Goal: Task Accomplishment & Management: Use online tool/utility

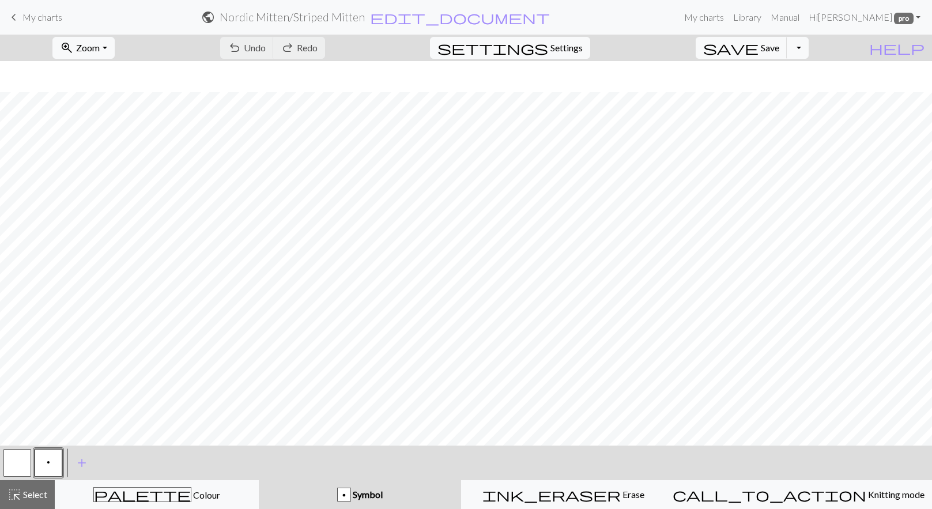
scroll to position [31, 0]
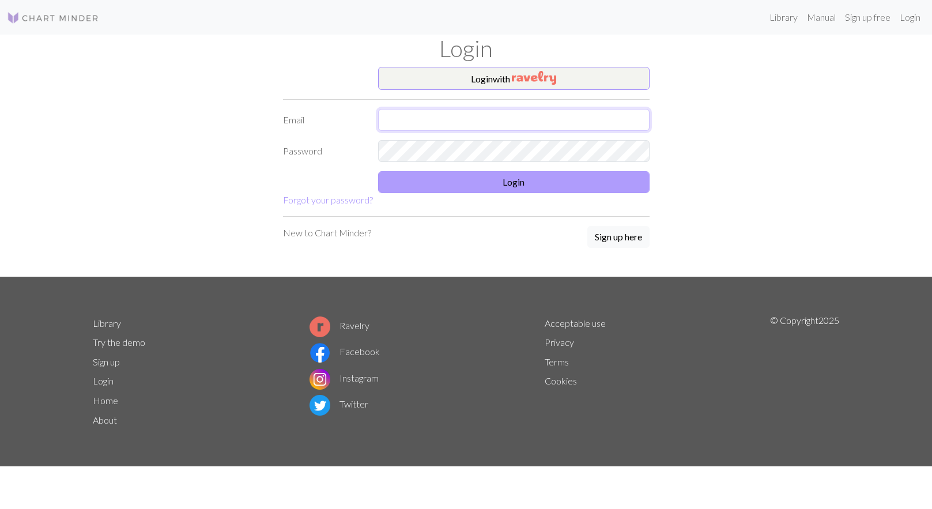
type input "[EMAIL_ADDRESS][DOMAIN_NAME]"
click at [459, 184] on button "Login" at bounding box center [514, 182] width 272 height 22
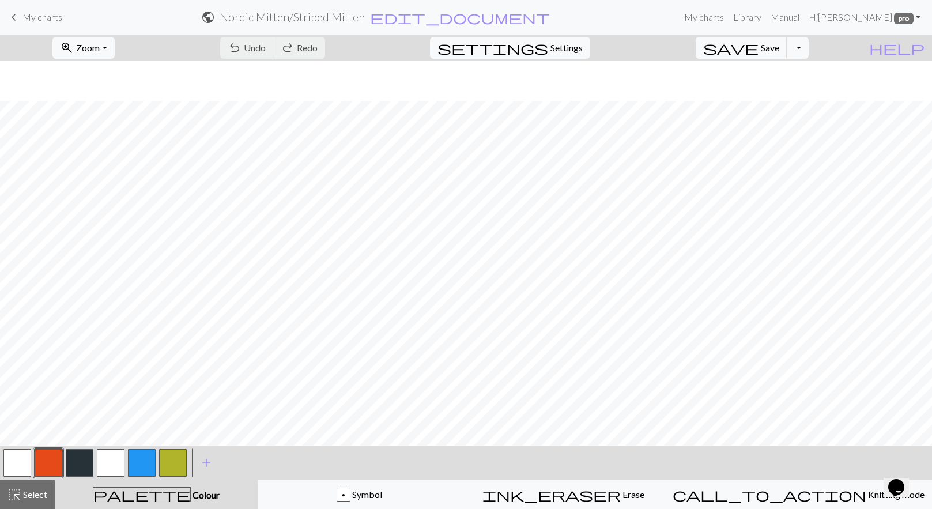
scroll to position [149, 0]
click at [178, 465] on button "button" at bounding box center [173, 463] width 28 height 28
click at [27, 500] on div "highlight_alt Select Select" at bounding box center [27, 495] width 40 height 14
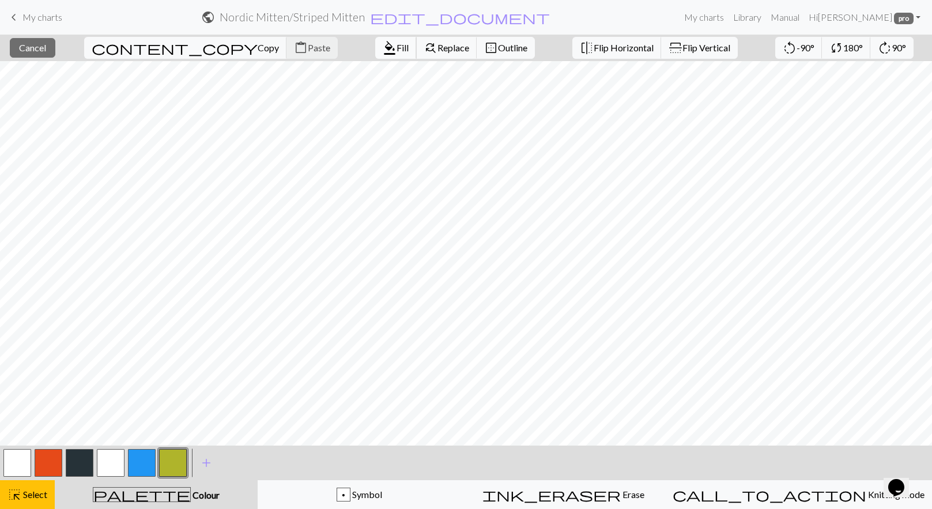
click at [397, 48] on span "Fill" at bounding box center [403, 47] width 12 height 11
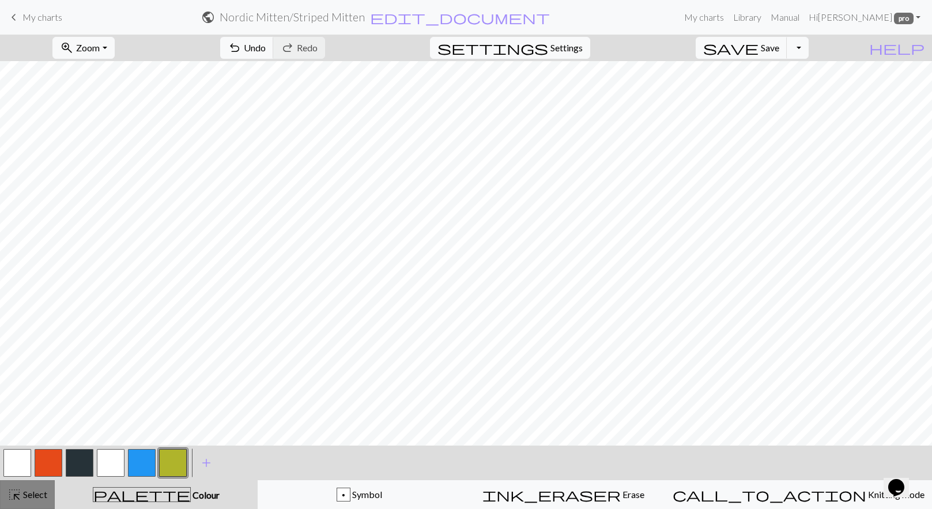
click at [25, 498] on span "Select" at bounding box center [34, 494] width 26 height 11
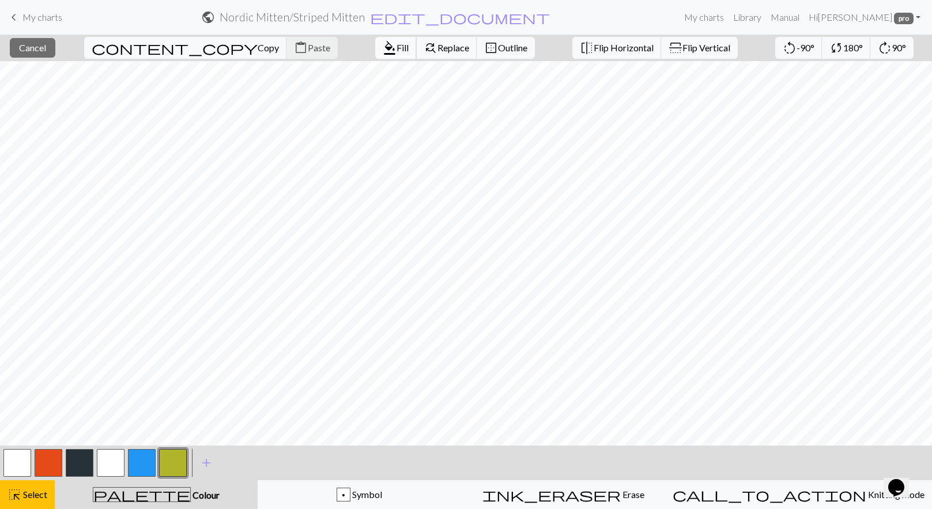
click at [375, 40] on button "format_color_fill Fill" at bounding box center [396, 48] width 42 height 22
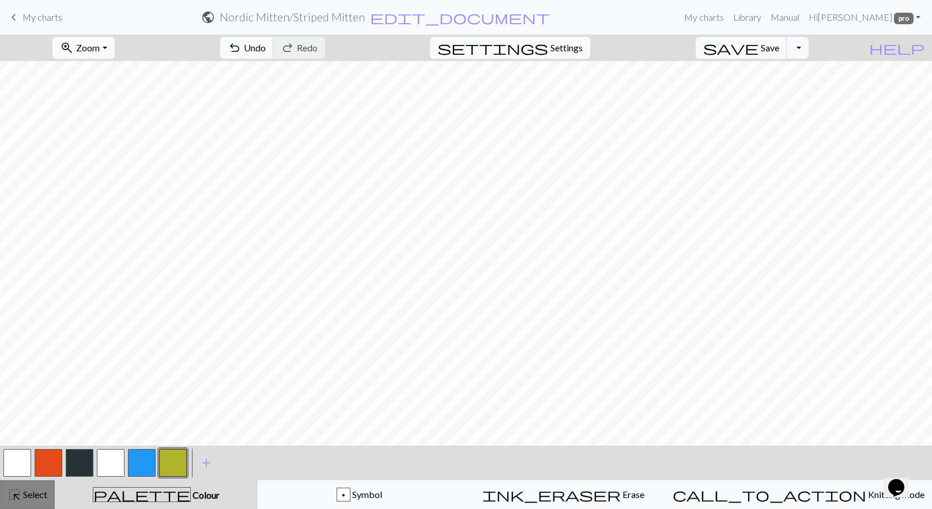
click at [22, 493] on span "Select" at bounding box center [34, 494] width 26 height 11
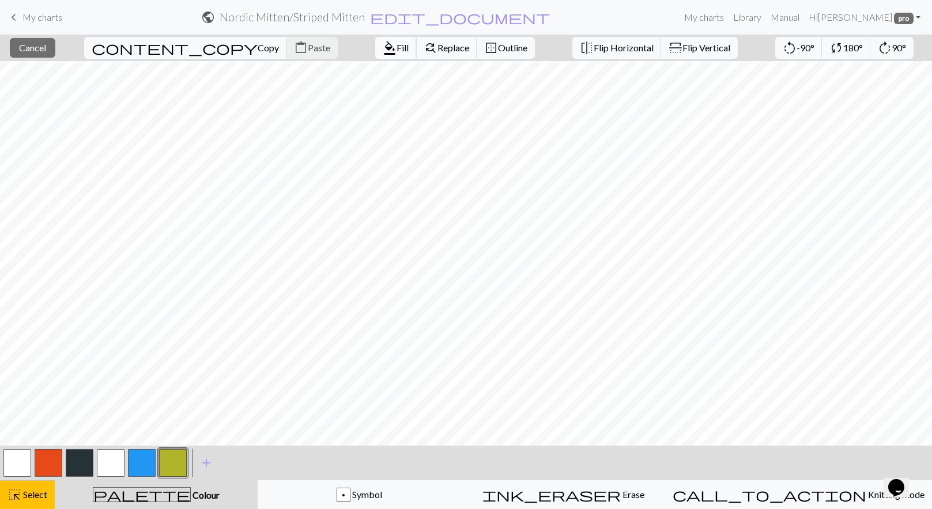
click at [397, 42] on span "Fill" at bounding box center [403, 47] width 12 height 11
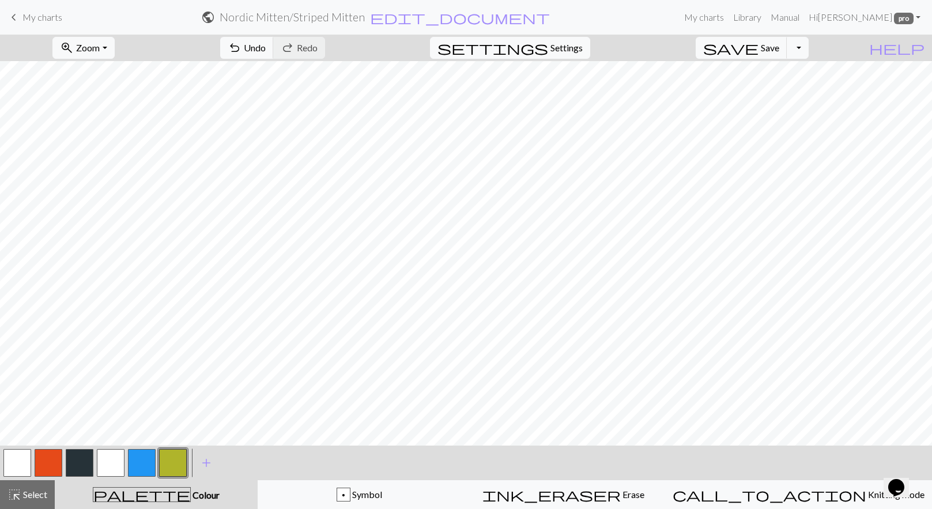
click at [18, 457] on button "button" at bounding box center [17, 463] width 28 height 28
click at [55, 461] on button "button" at bounding box center [49, 463] width 28 height 28
click at [110, 458] on button "button" at bounding box center [111, 463] width 28 height 28
click at [39, 465] on button "button" at bounding box center [49, 463] width 28 height 28
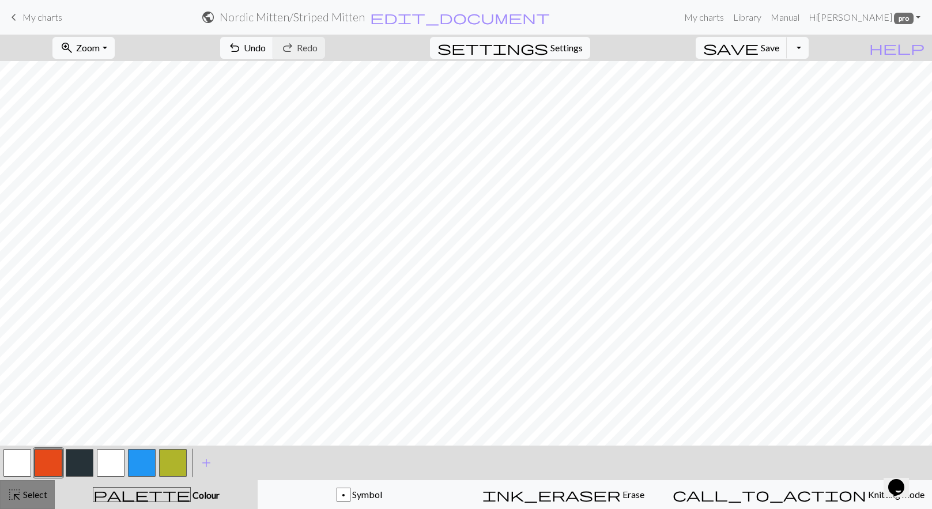
click at [18, 498] on span "highlight_alt" at bounding box center [14, 495] width 14 height 16
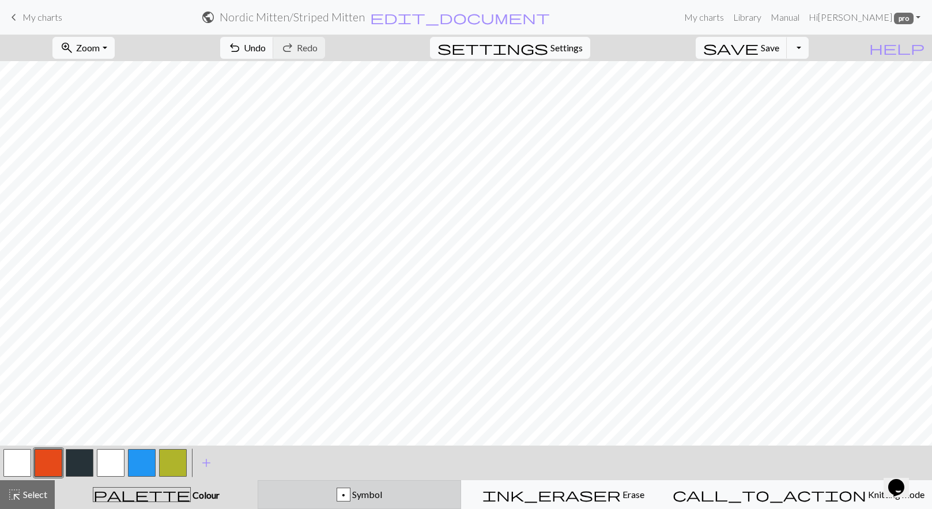
click at [349, 497] on div "p Symbol" at bounding box center [359, 495] width 189 height 14
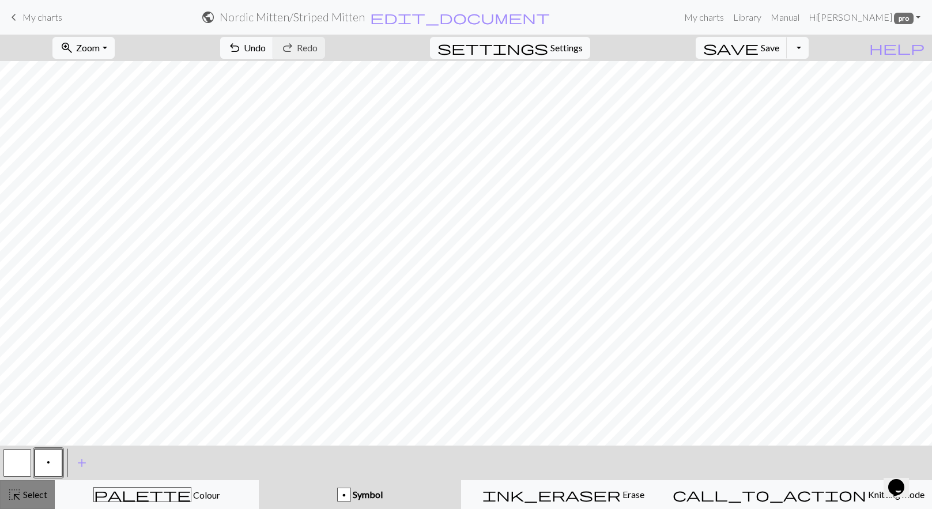
click at [15, 503] on button "highlight_alt Select Select" at bounding box center [27, 494] width 55 height 29
click at [12, 461] on button "button" at bounding box center [17, 463] width 28 height 28
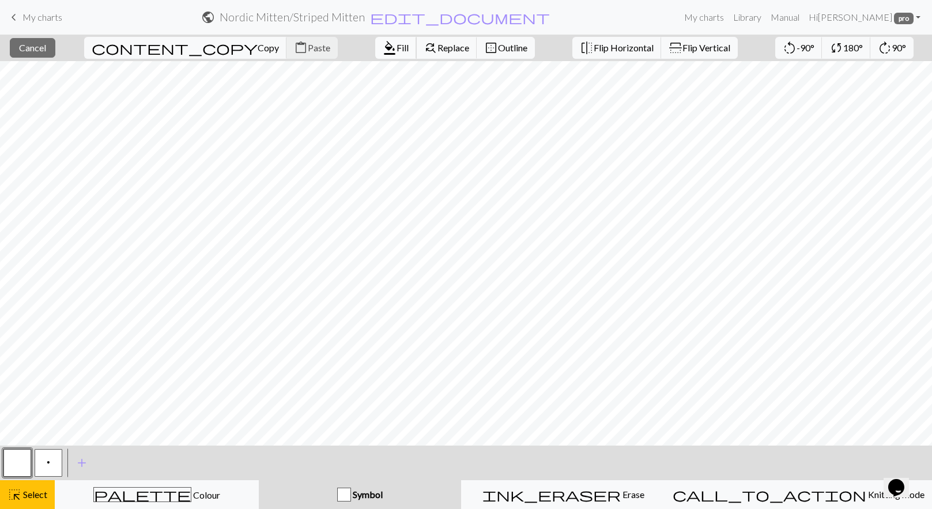
click at [397, 48] on span "Fill" at bounding box center [403, 47] width 12 height 11
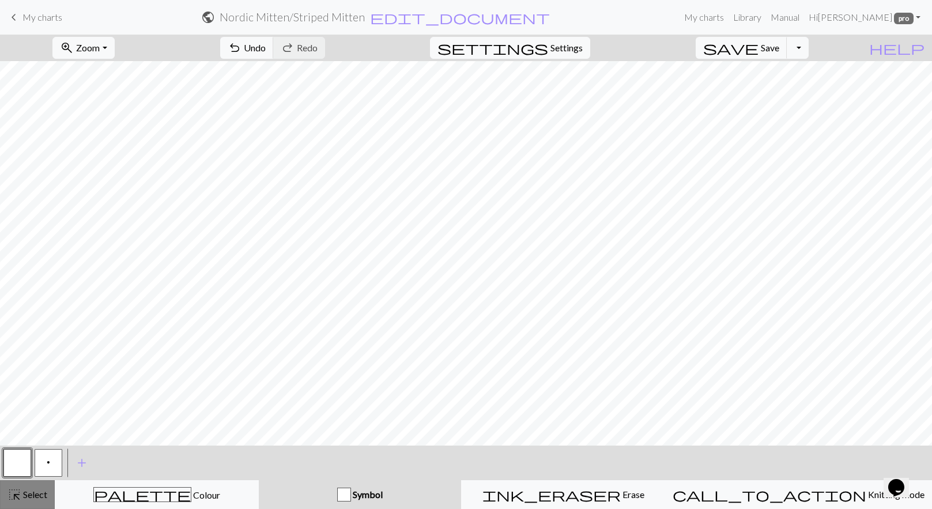
click at [22, 494] on span "Select" at bounding box center [34, 494] width 26 height 11
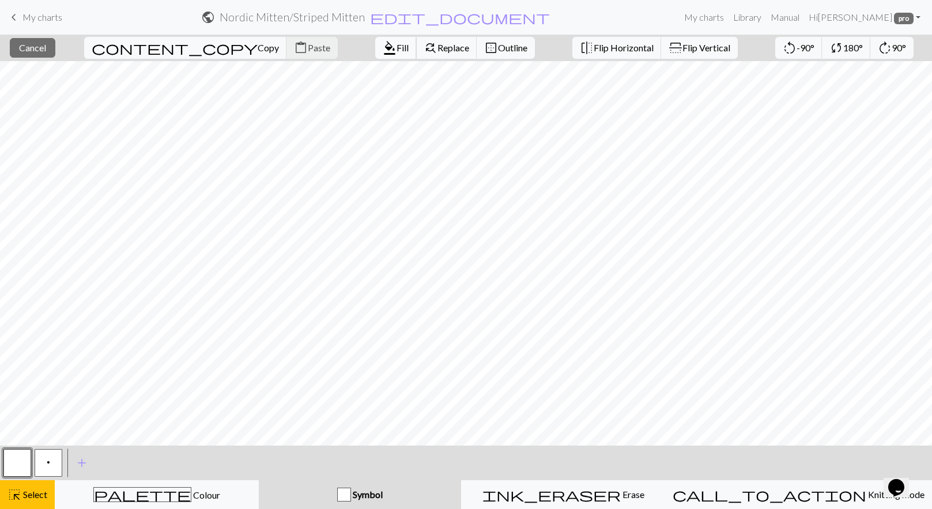
click at [397, 45] on span "Fill" at bounding box center [403, 47] width 12 height 11
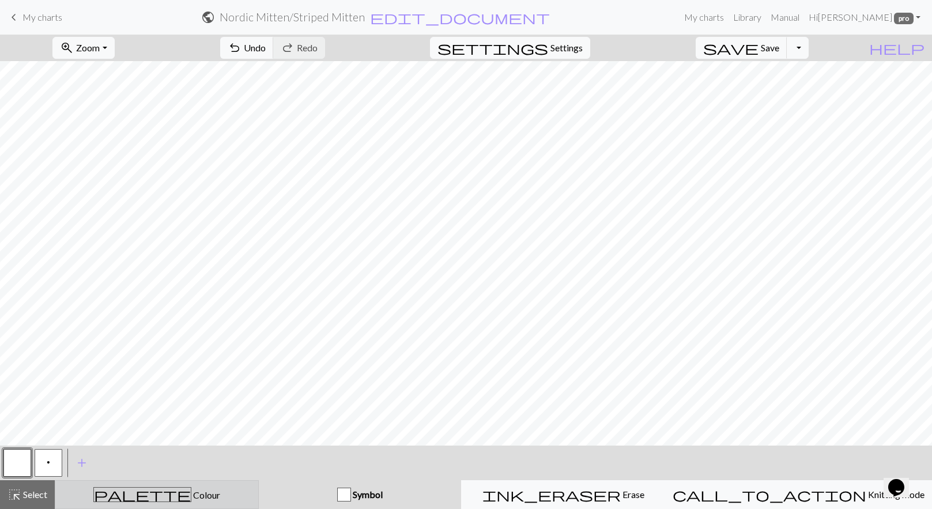
click at [200, 494] on div "palette Colour Colour" at bounding box center [156, 494] width 189 height 15
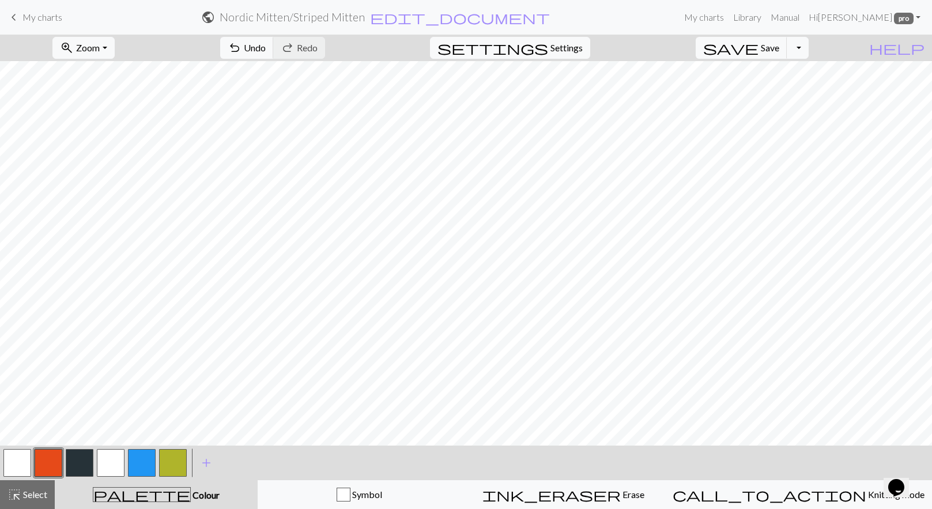
click at [178, 456] on button "button" at bounding box center [173, 463] width 28 height 28
click at [48, 461] on button "button" at bounding box center [49, 463] width 28 height 28
click at [107, 466] on button "button" at bounding box center [111, 463] width 28 height 28
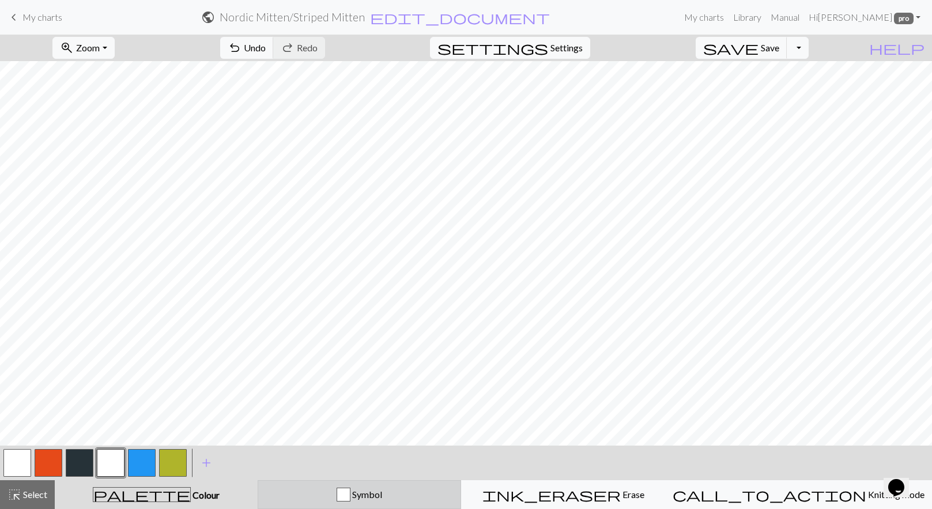
click at [328, 489] on div "Symbol" at bounding box center [359, 495] width 189 height 14
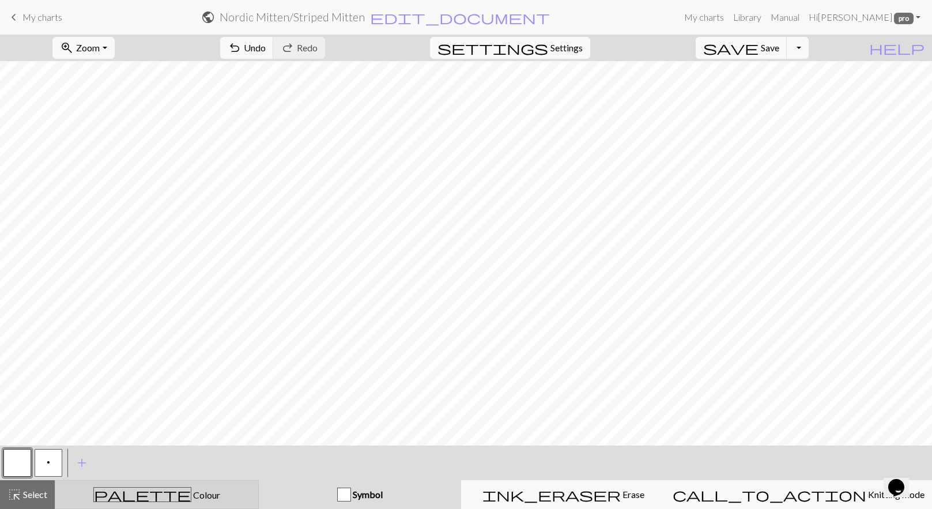
click at [142, 489] on div "palette Colour Colour" at bounding box center [156, 494] width 189 height 15
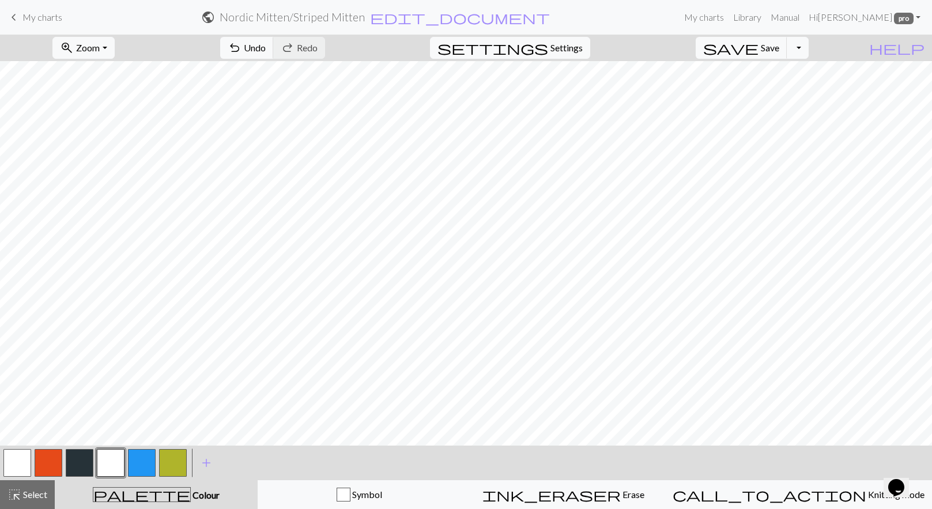
click at [174, 465] on button "button" at bounding box center [173, 463] width 28 height 28
click at [186, 487] on div "palette Colour Colour" at bounding box center [156, 494] width 189 height 15
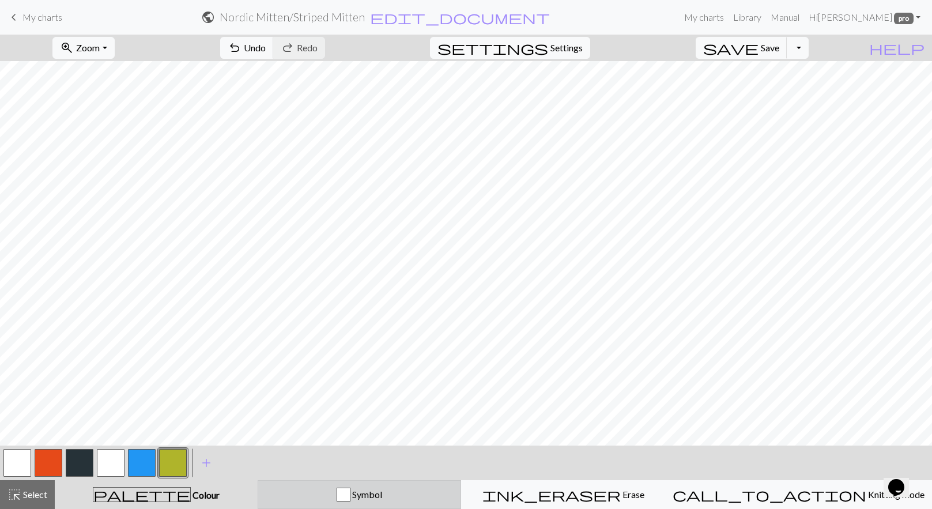
click at [343, 504] on button "Symbol" at bounding box center [360, 494] width 204 height 29
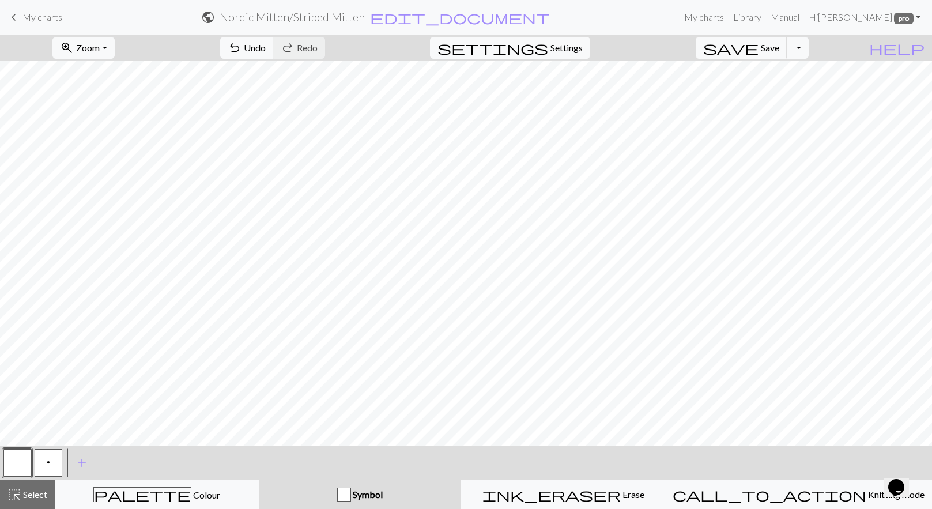
click at [44, 464] on button "p" at bounding box center [49, 463] width 28 height 28
click at [778, 45] on button "save Save Save" at bounding box center [742, 48] width 92 height 22
click at [467, 14] on form "public Nordic Mitten / Striped Mitten edit_document Edit settings" at bounding box center [375, 17] width 608 height 22
click at [460, 17] on span "edit_document" at bounding box center [460, 17] width 180 height 16
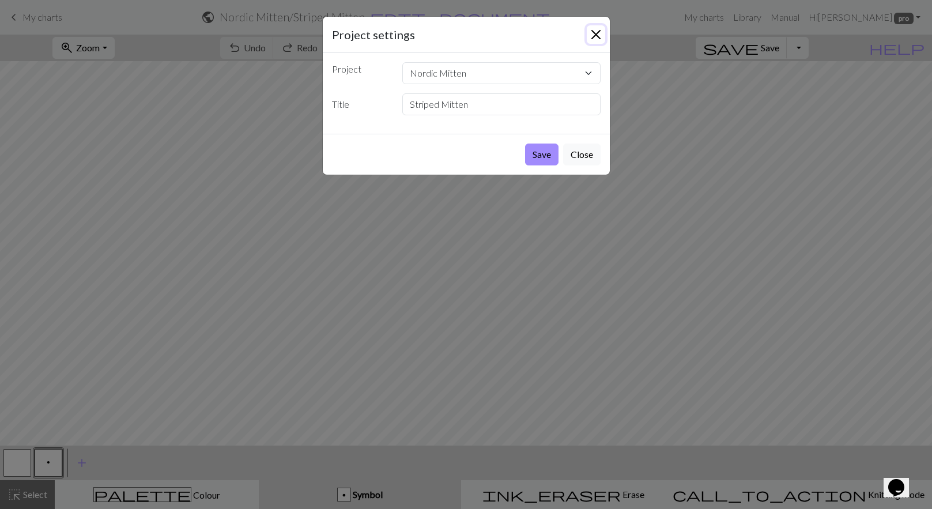
click at [598, 35] on button "Close" at bounding box center [596, 34] width 18 height 18
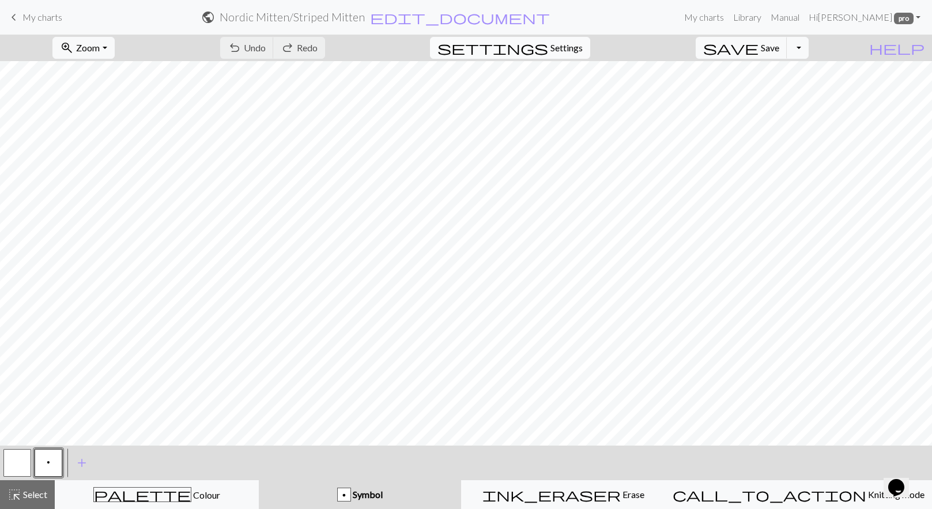
click at [583, 43] on span "Settings" at bounding box center [567, 48] width 32 height 14
select select "aran"
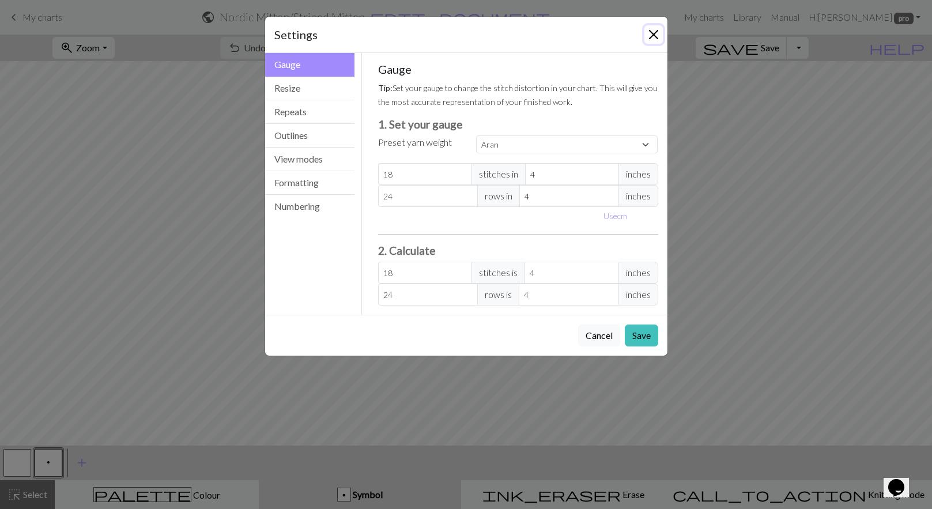
click at [651, 31] on button "Close" at bounding box center [654, 34] width 18 height 18
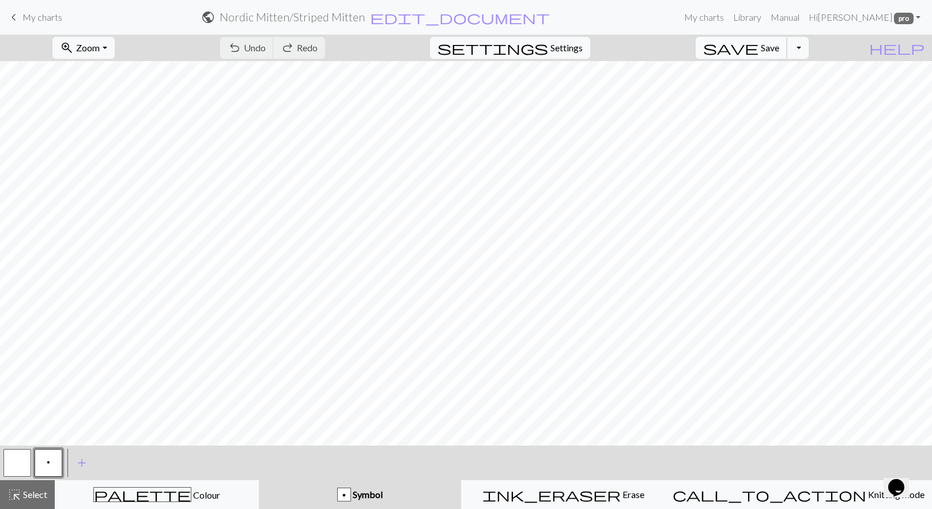
click at [778, 47] on button "save Save Save" at bounding box center [742, 48] width 92 height 22
click at [809, 50] on button "Toggle Dropdown" at bounding box center [798, 48] width 22 height 22
click at [775, 70] on button "file_copy Save a copy" at bounding box center [713, 73] width 190 height 18
click at [482, 16] on span "edit_document" at bounding box center [480, 17] width 180 height 16
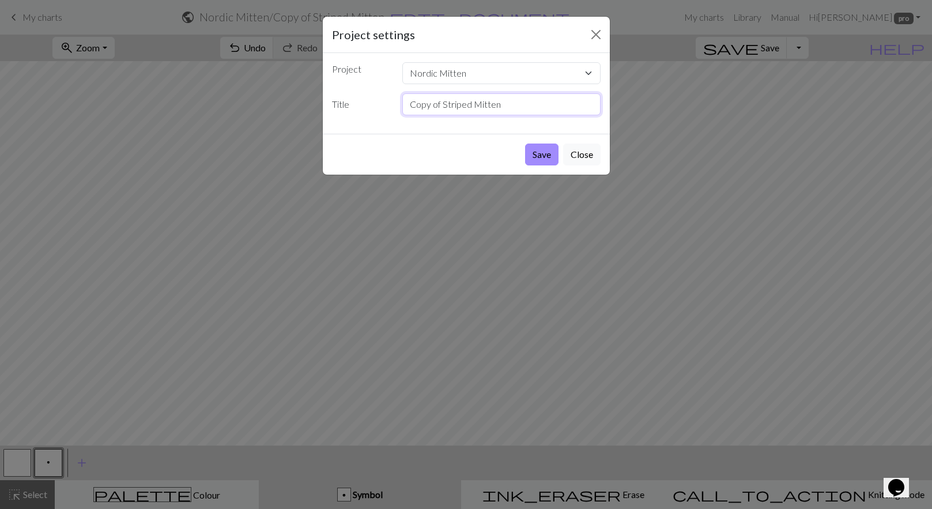
drag, startPoint x: 445, startPoint y: 104, endPoint x: 371, endPoint y: 103, distance: 73.8
click at [371, 103] on div "Title Copy of Striped Mitten" at bounding box center [466, 104] width 282 height 22
type input "Left Hand Striped Mitten"
click at [542, 152] on button "Save" at bounding box center [541, 155] width 33 height 22
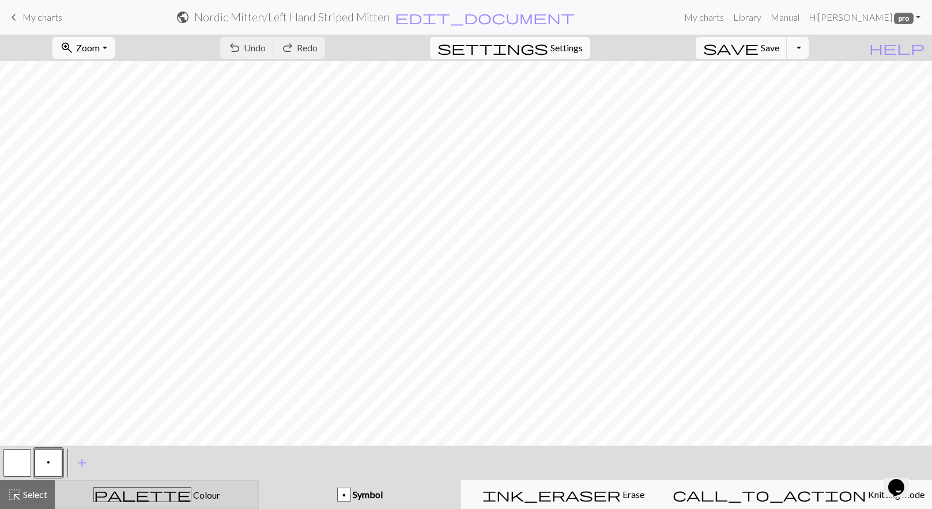
click at [112, 489] on div "palette Colour Colour" at bounding box center [156, 494] width 189 height 15
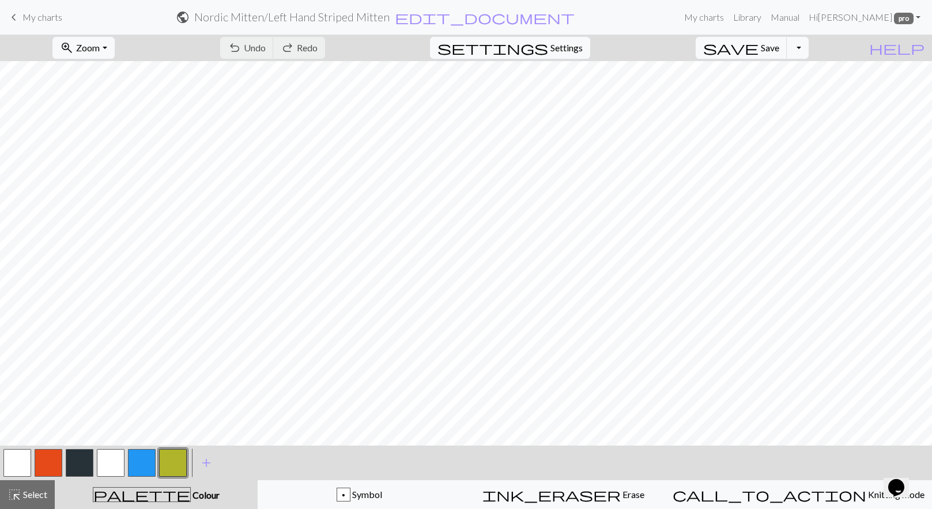
click at [179, 458] on button "button" at bounding box center [173, 463] width 28 height 28
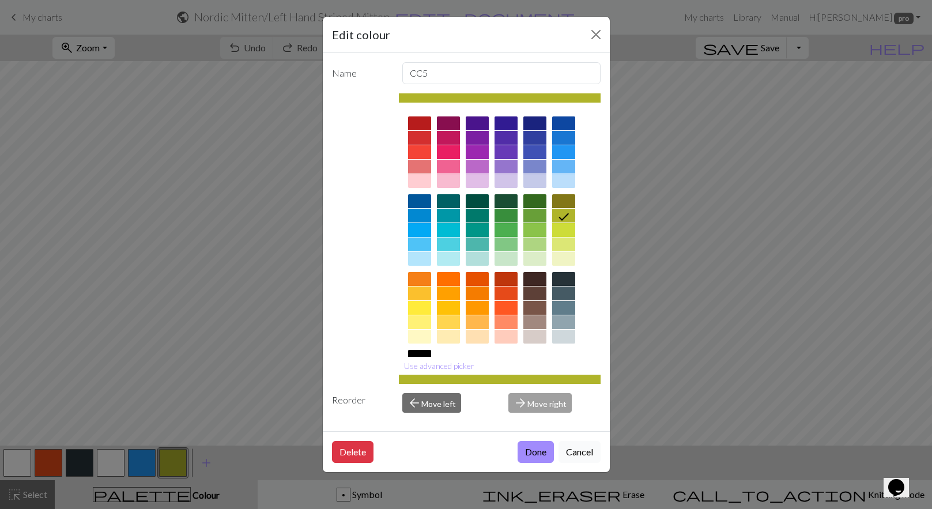
click at [587, 454] on button "Cancel" at bounding box center [580, 452] width 42 height 22
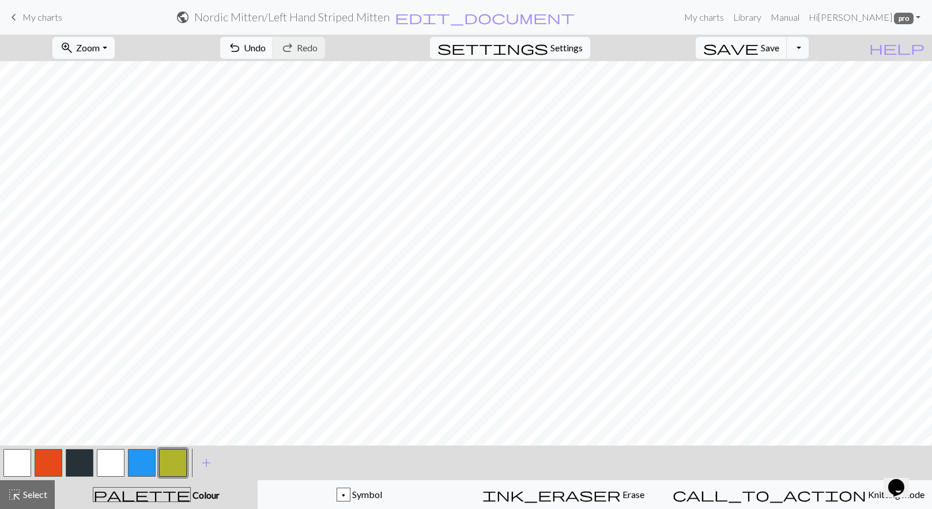
click at [47, 462] on button "button" at bounding box center [49, 463] width 28 height 28
click at [110, 454] on button "button" at bounding box center [111, 463] width 28 height 28
click at [160, 466] on button "button" at bounding box center [173, 463] width 28 height 28
click at [53, 466] on button "button" at bounding box center [49, 463] width 28 height 28
click at [114, 458] on button "button" at bounding box center [111, 463] width 28 height 28
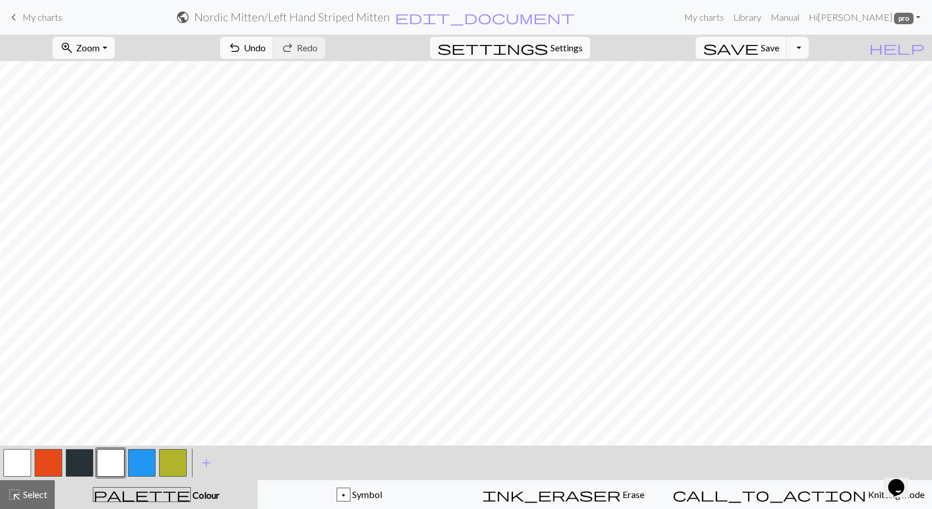
click at [174, 462] on button "button" at bounding box center [173, 463] width 28 height 28
click at [97, 456] on button "button" at bounding box center [111, 463] width 28 height 28
click at [51, 454] on button "button" at bounding box center [49, 463] width 28 height 28
click at [114, 456] on button "button" at bounding box center [111, 463] width 28 height 28
click at [170, 456] on button "button" at bounding box center [173, 463] width 28 height 28
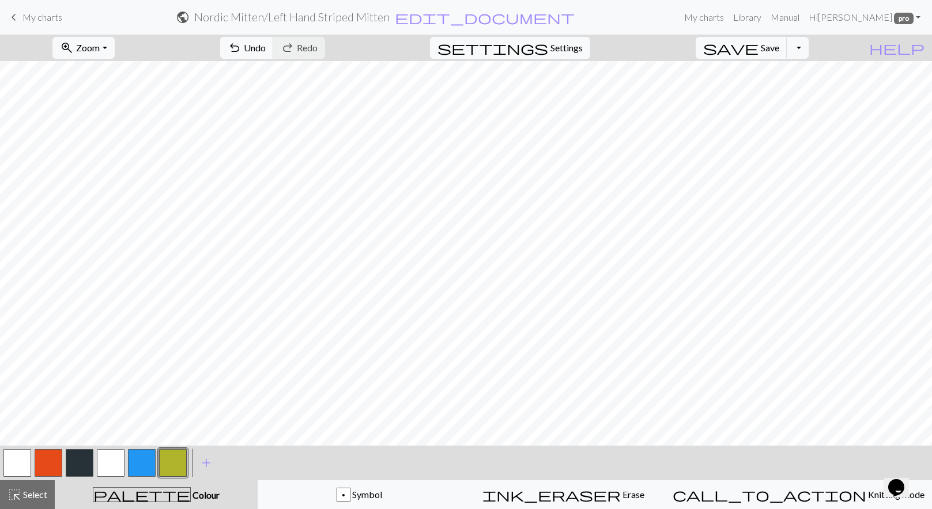
click at [50, 459] on button "button" at bounding box center [49, 463] width 28 height 28
click at [172, 457] on button "button" at bounding box center [173, 463] width 28 height 28
click at [25, 491] on span "Select" at bounding box center [34, 494] width 26 height 11
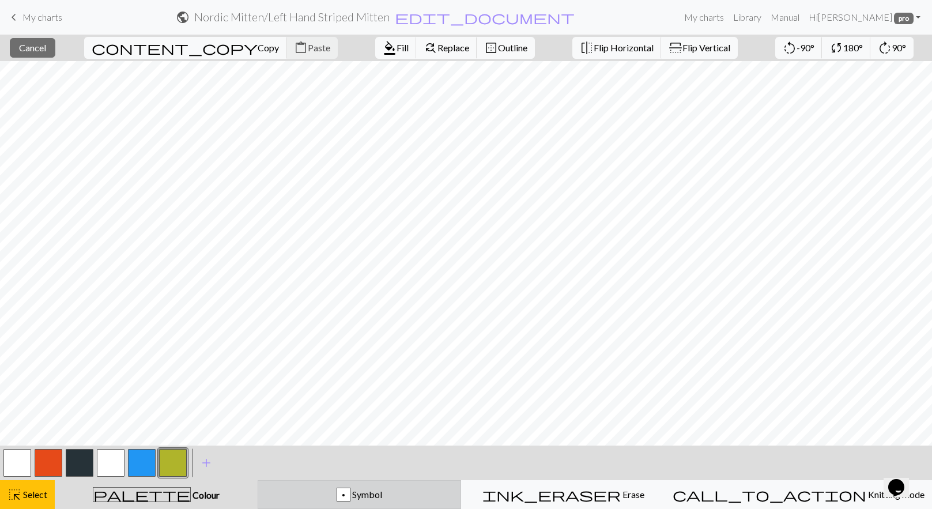
click at [341, 498] on div "p Symbol" at bounding box center [359, 495] width 189 height 14
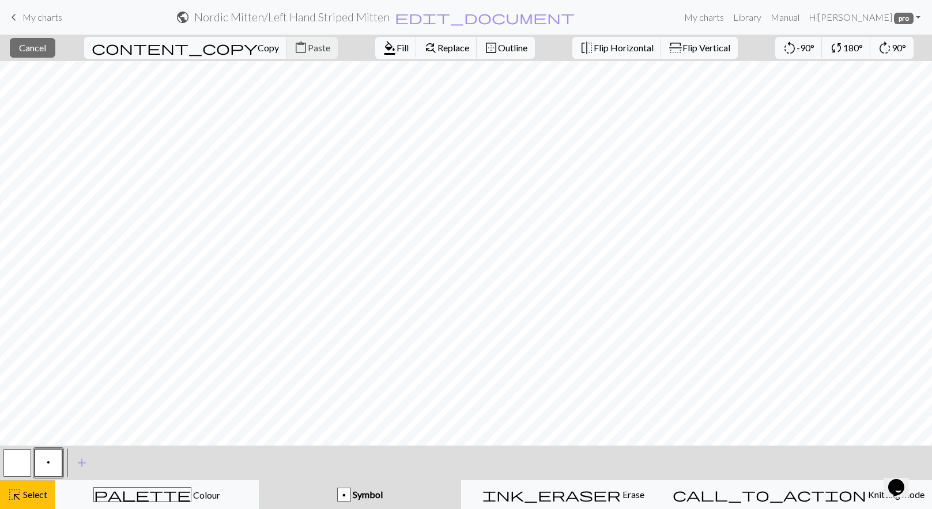
click at [27, 469] on button "button" at bounding box center [17, 463] width 28 height 28
click at [383, 51] on span "format_color_fill" at bounding box center [390, 48] width 14 height 16
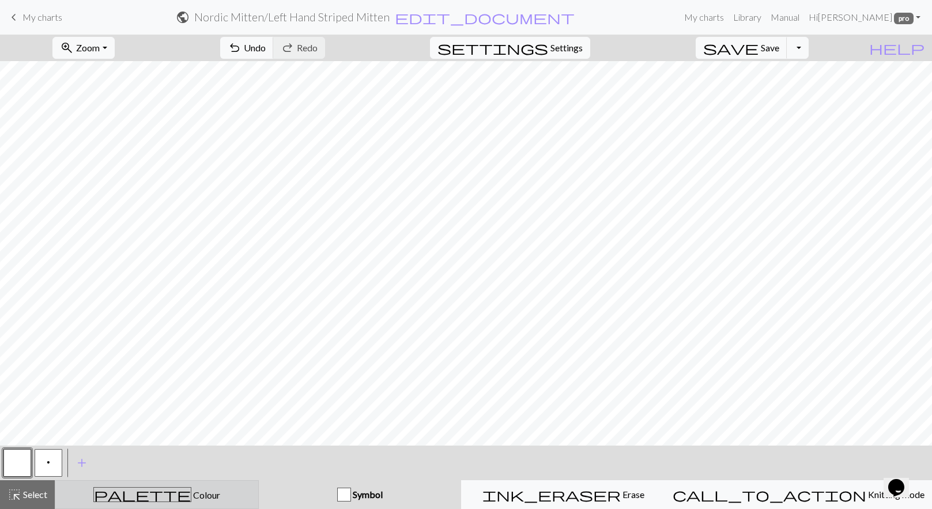
click at [90, 488] on div "palette Colour Colour" at bounding box center [156, 494] width 189 height 15
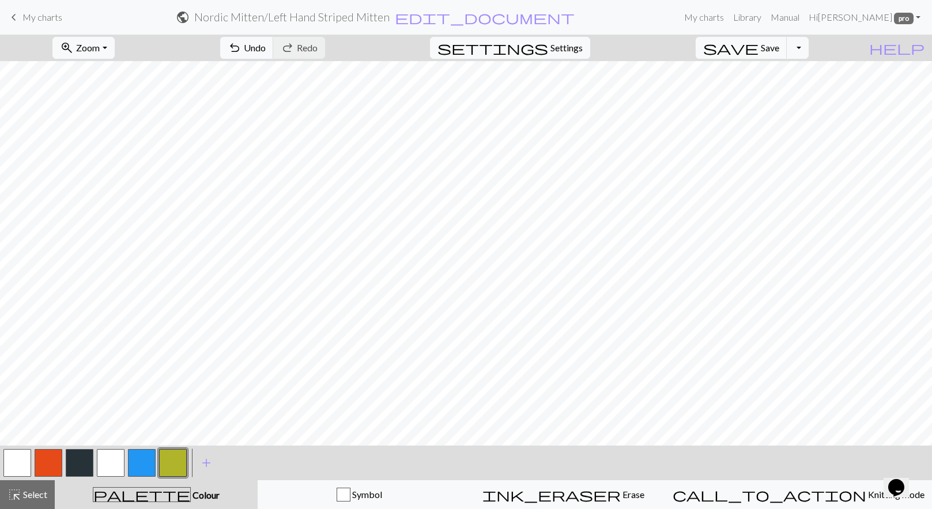
click at [103, 465] on button "button" at bounding box center [111, 463] width 28 height 28
click at [172, 461] on button "button" at bounding box center [173, 463] width 28 height 28
click at [110, 465] on button "button" at bounding box center [111, 463] width 28 height 28
click at [50, 464] on button "button" at bounding box center [49, 463] width 28 height 28
click at [115, 464] on button "button" at bounding box center [111, 463] width 28 height 28
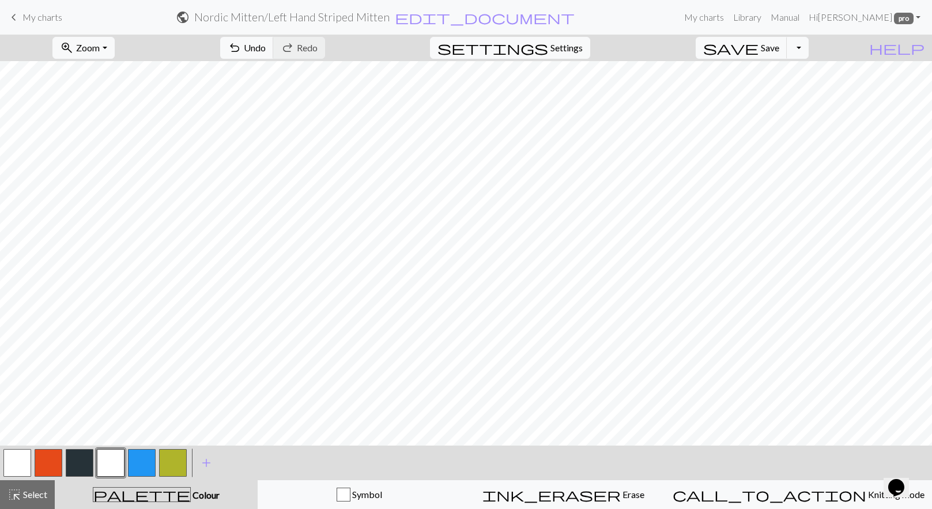
drag, startPoint x: 169, startPoint y: 460, endPoint x: 182, endPoint y: 448, distance: 17.1
click at [169, 460] on button "button" at bounding box center [173, 463] width 28 height 28
click at [17, 492] on span "highlight_alt" at bounding box center [14, 495] width 14 height 16
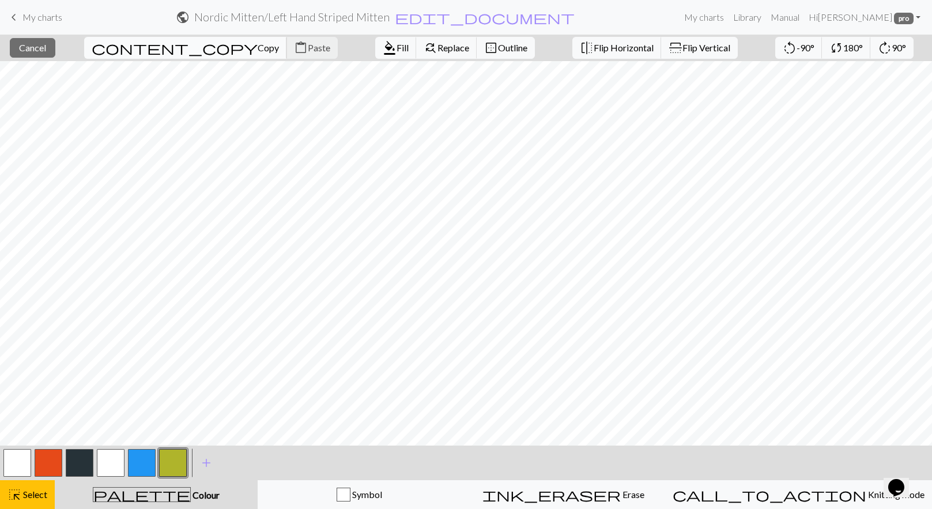
click at [258, 47] on span "Copy" at bounding box center [268, 47] width 21 height 11
click at [308, 46] on span "Paste" at bounding box center [319, 47] width 22 height 11
click at [438, 45] on span "Replace" at bounding box center [454, 47] width 32 height 11
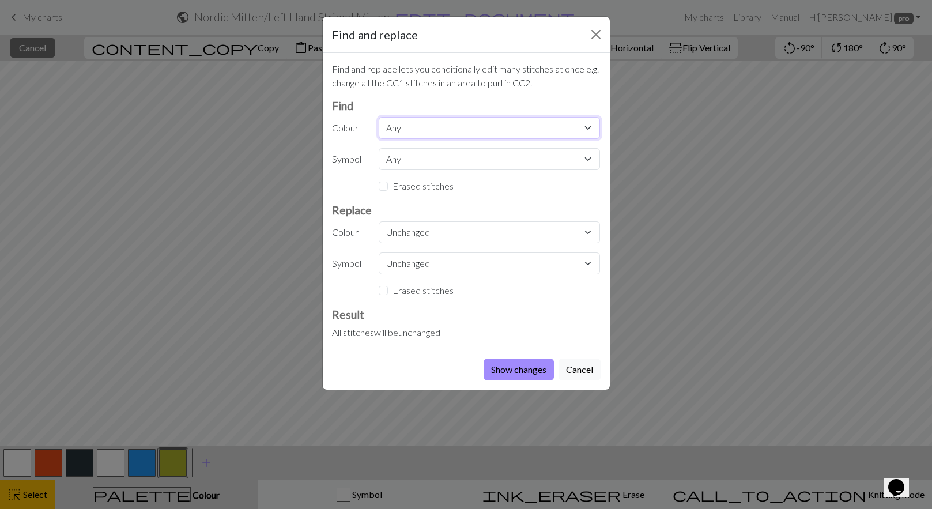
click at [455, 128] on select "Any MC CC1 CC2 CC3 CC4 CC5" at bounding box center [489, 128] width 221 height 22
select select "0"
click at [379, 117] on select "Any MC CC1 CC2 CC3 CC4 CC5" at bounding box center [489, 128] width 221 height 22
click at [483, 154] on select "Any Knit purl" at bounding box center [489, 159] width 221 height 22
select select "0"
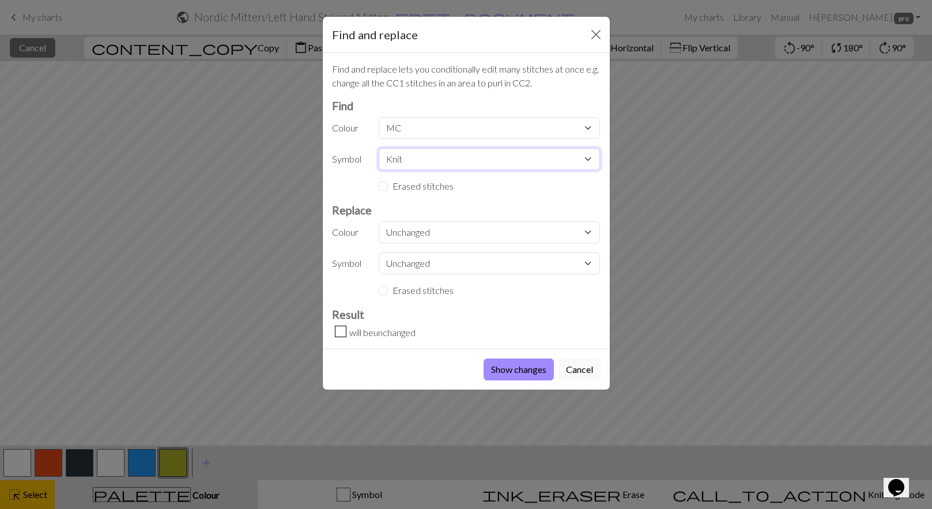
click at [379, 148] on select "Any Knit purl" at bounding box center [489, 159] width 221 height 22
click at [457, 229] on select "Unchanged MC CC1 CC2 CC3 CC4 CC5" at bounding box center [489, 232] width 221 height 22
select select "2"
click at [379, 221] on select "Unchanged MC CC1 CC2 CC3 CC4 CC5" at bounding box center [489, 232] width 221 height 22
click at [462, 128] on select "Any MC CC1 CC2 CC3 CC4 CC5" at bounding box center [489, 128] width 221 height 22
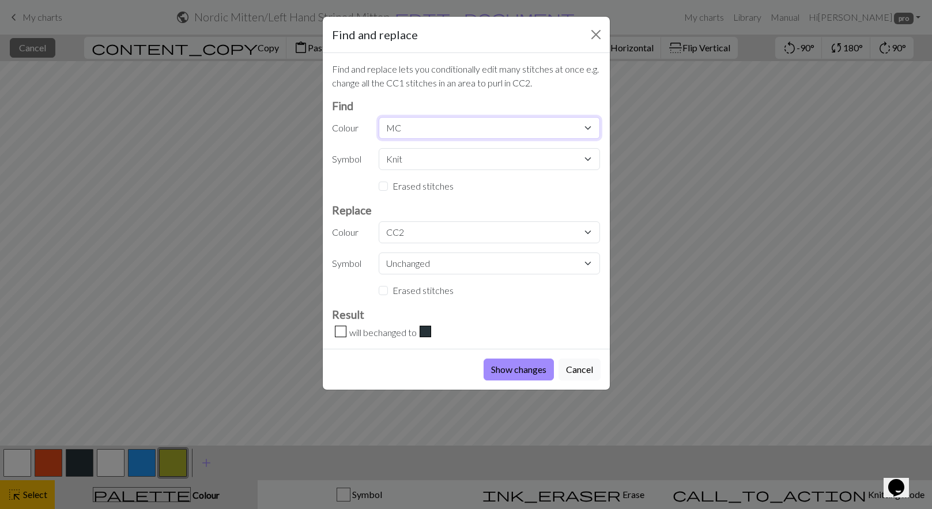
select select "2"
click at [379, 117] on select "Any MC CC1 CC2 CC3 CC4 CC5" at bounding box center [489, 128] width 221 height 22
click at [441, 235] on select "Unchanged MC CC1 CC2 CC3 CC4 CC5" at bounding box center [489, 232] width 221 height 22
select select "1"
click at [379, 221] on select "Unchanged MC CC1 CC2 CC3 CC4 CC5" at bounding box center [489, 232] width 221 height 22
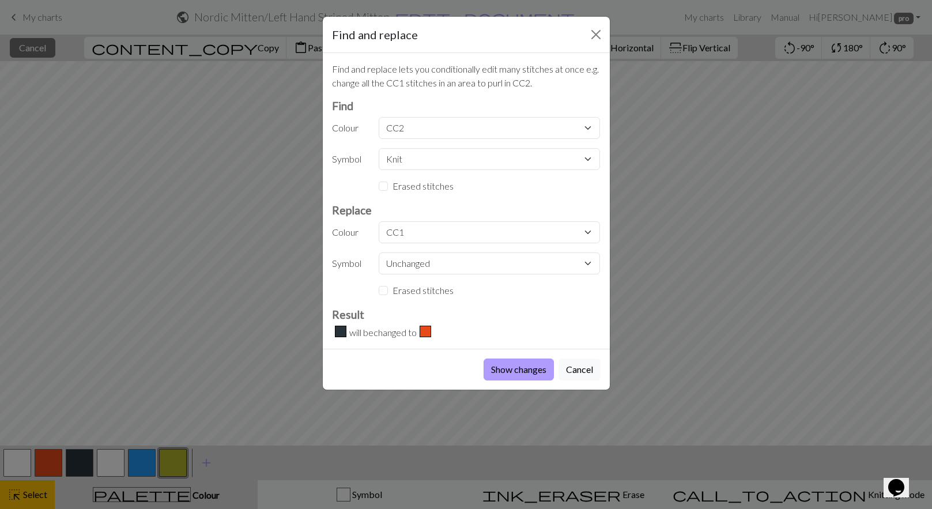
click at [524, 372] on button "Show changes" at bounding box center [519, 370] width 70 height 22
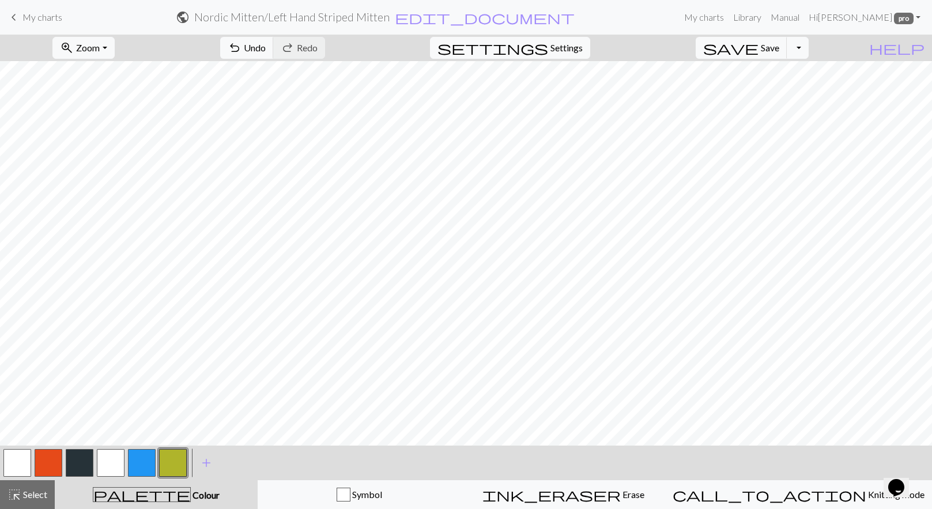
click at [55, 457] on button "button" at bounding box center [49, 463] width 28 height 28
click at [108, 459] on button "button" at bounding box center [111, 463] width 28 height 28
click at [779, 51] on span "Save" at bounding box center [770, 47] width 18 height 11
click at [779, 50] on span "Save" at bounding box center [770, 47] width 18 height 11
click at [809, 52] on button "Toggle Dropdown" at bounding box center [798, 48] width 22 height 22
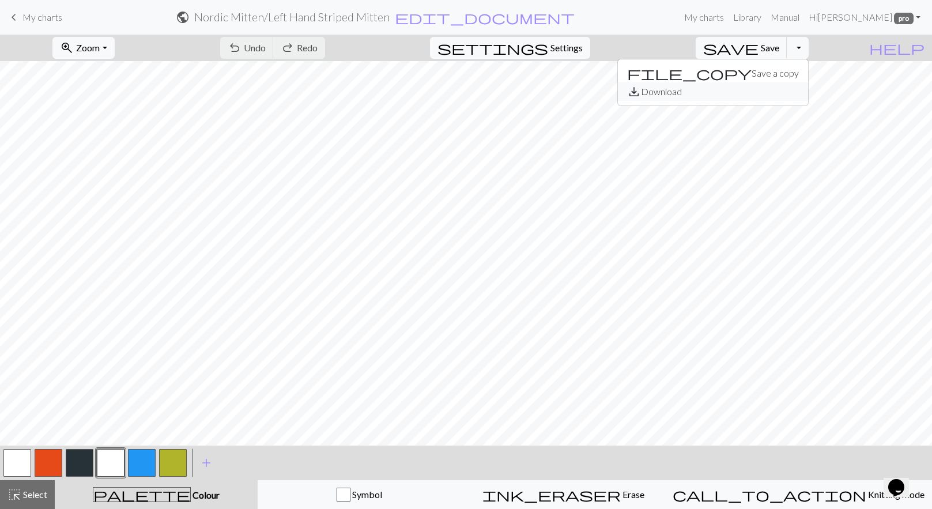
click at [785, 95] on button "save_alt Download" at bounding box center [713, 91] width 190 height 18
click at [809, 43] on button "Toggle Dropdown" at bounding box center [798, 48] width 22 height 22
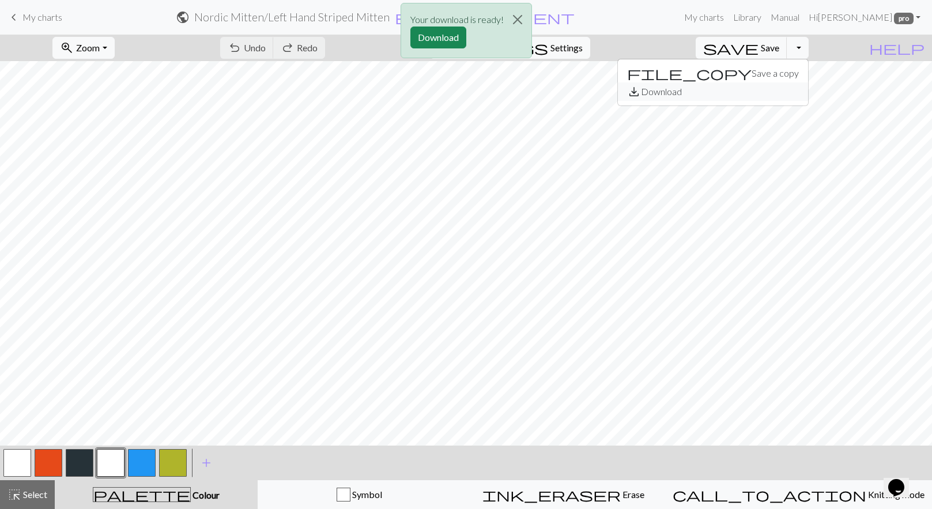
click at [786, 91] on button "save_alt Download" at bounding box center [713, 91] width 190 height 18
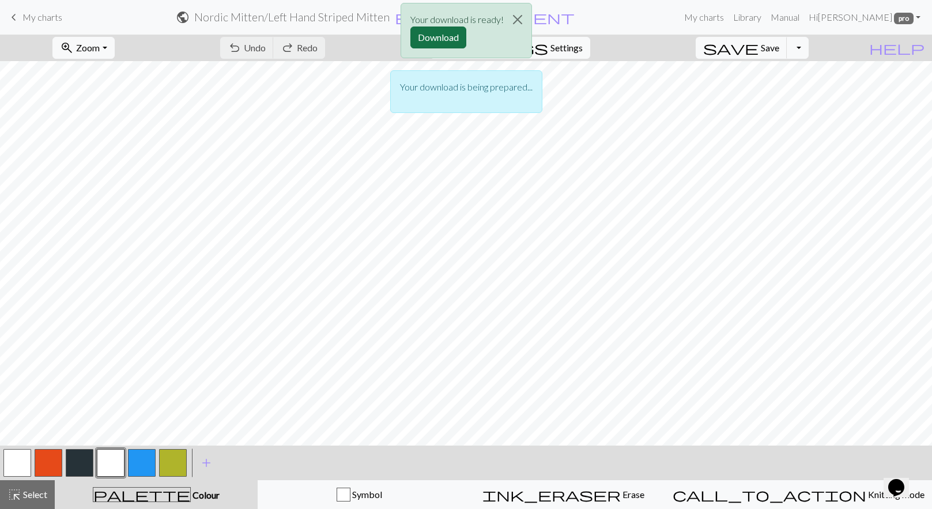
click at [436, 31] on button "Download" at bounding box center [438, 38] width 56 height 22
